Goal: Find specific page/section: Find specific page/section

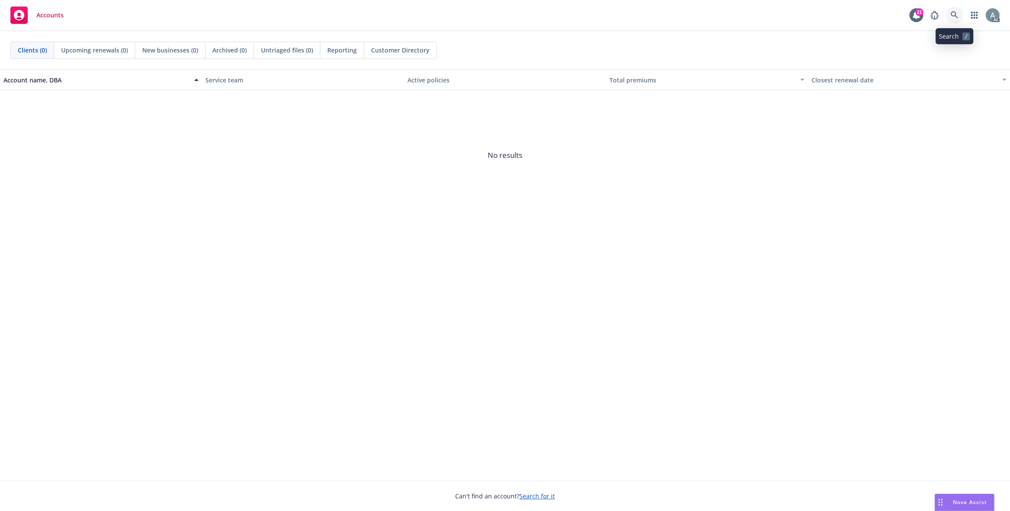
click at [954, 13] on icon at bounding box center [955, 15] width 8 height 8
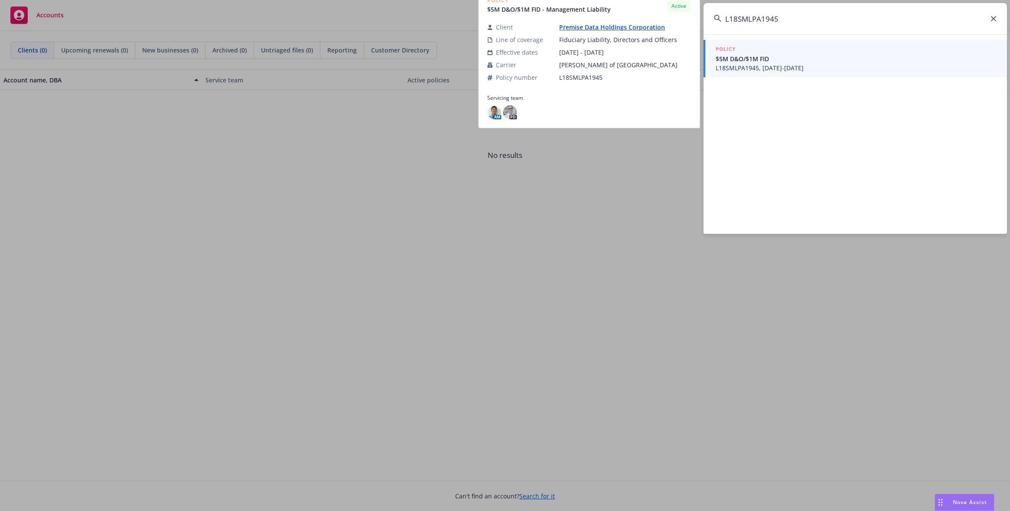
type input "L18SMLPA1945"
click at [789, 62] on span "$5M D&O/$1M FID" at bounding box center [856, 58] width 281 height 9
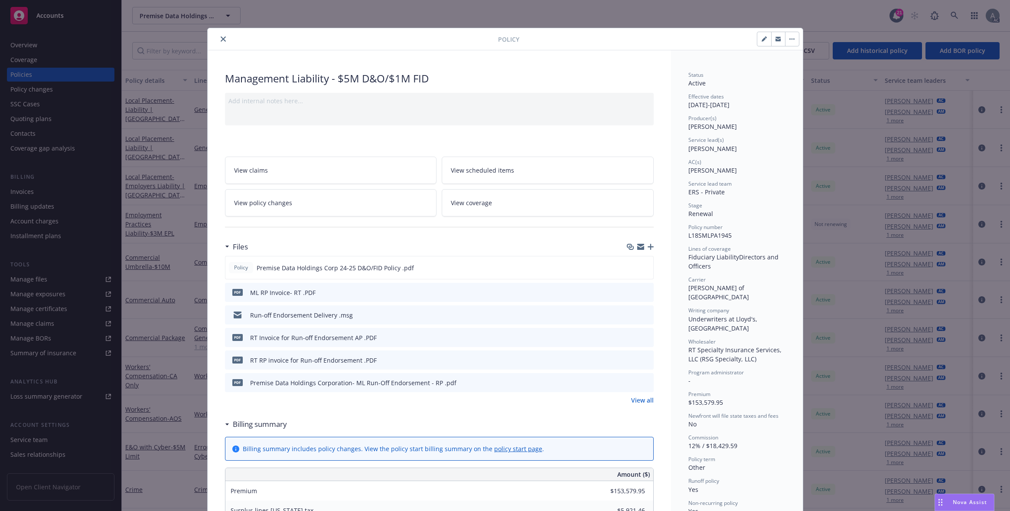
click at [644, 292] on icon "preview file" at bounding box center [646, 292] width 8 height 6
